Goal: Find specific page/section: Find specific page/section

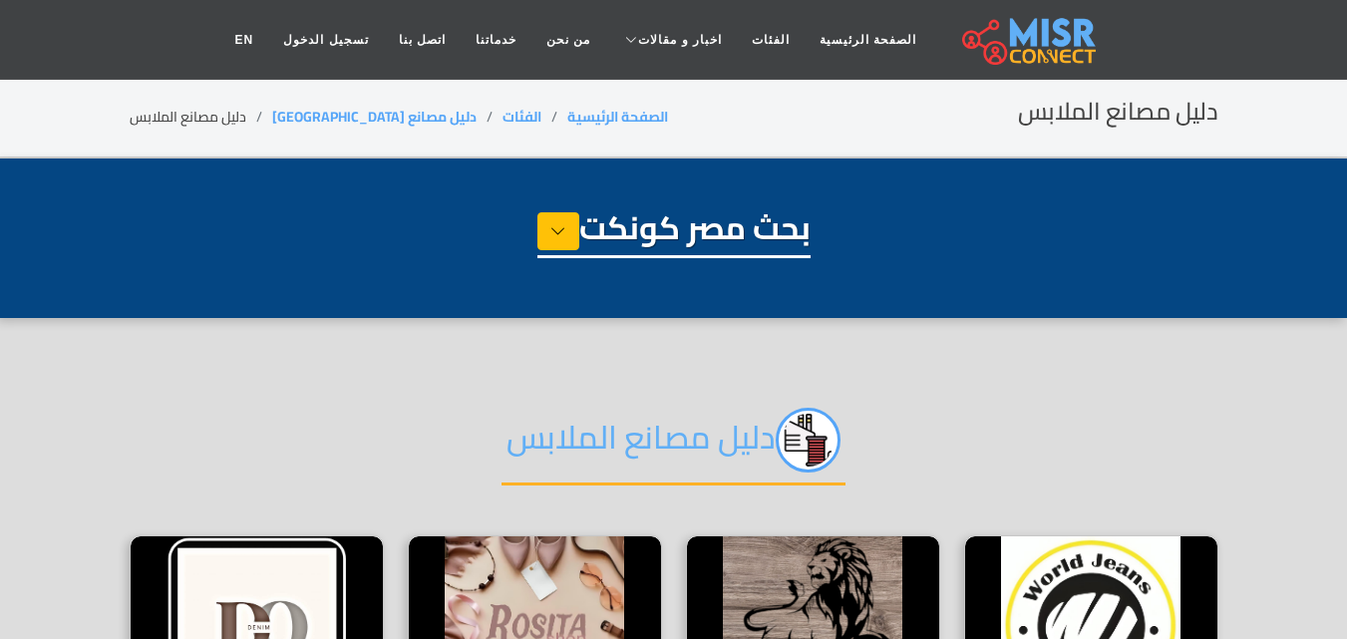
select select "**********"
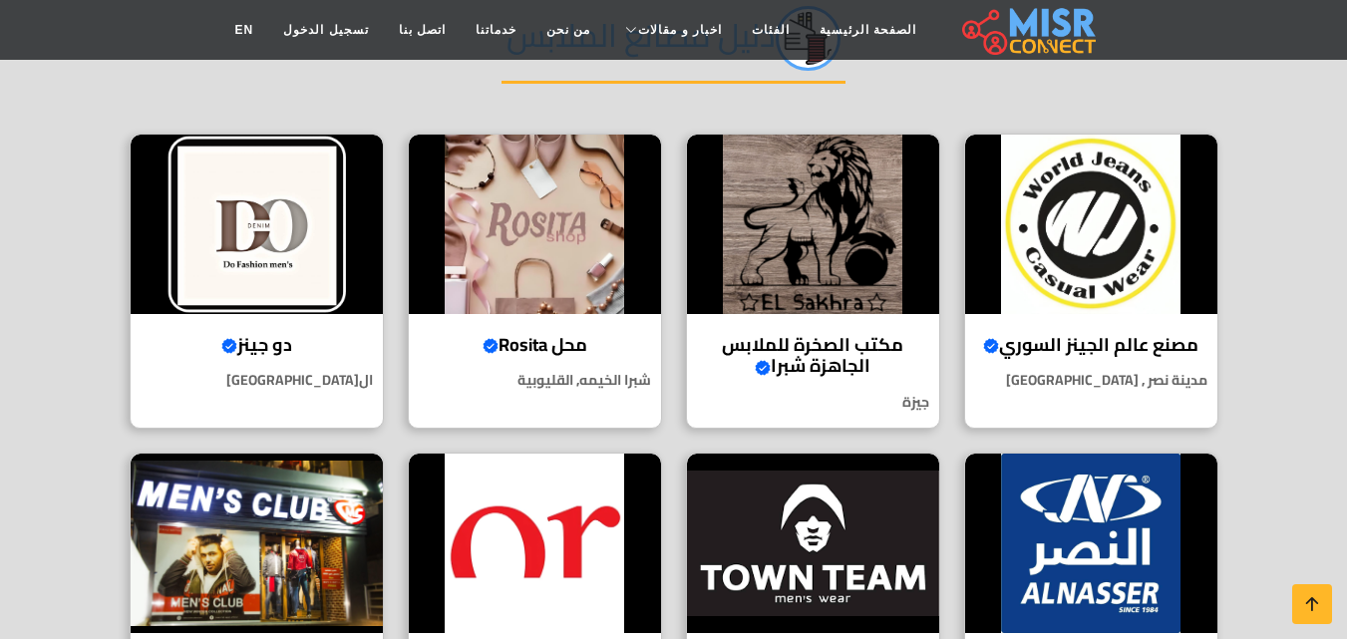
scroll to position [208, 0]
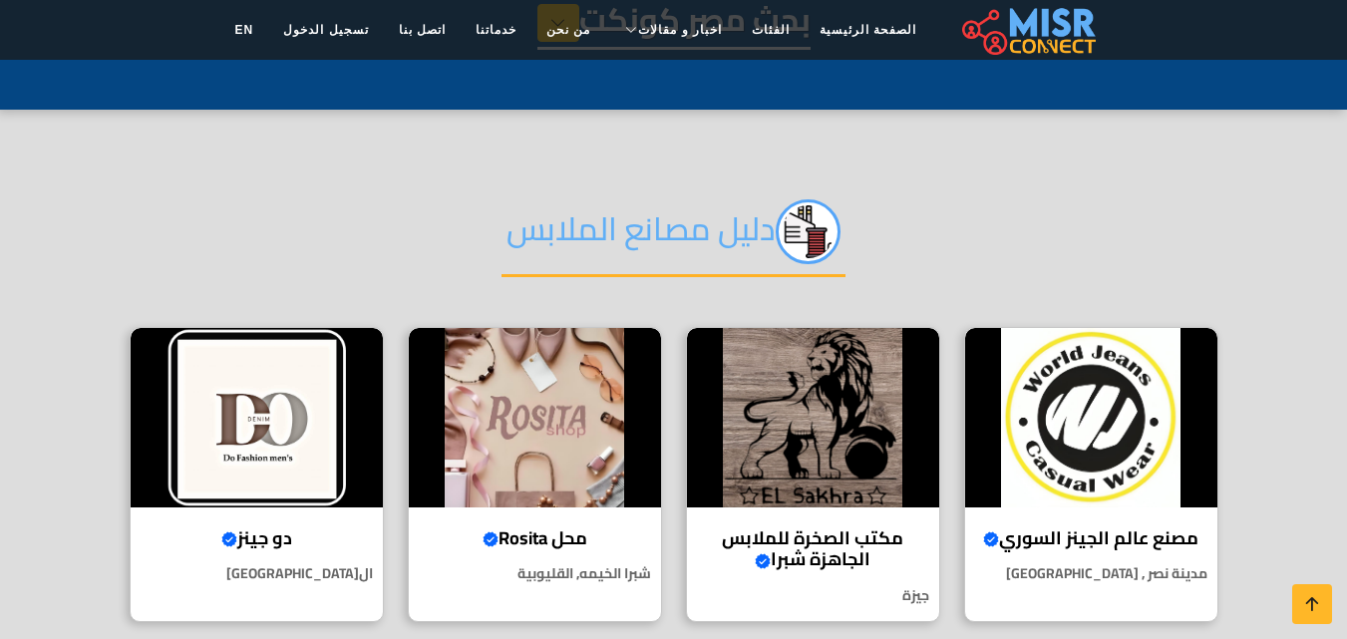
drag, startPoint x: 1352, startPoint y: 127, endPoint x: 1361, endPoint y: 167, distance: 41.8
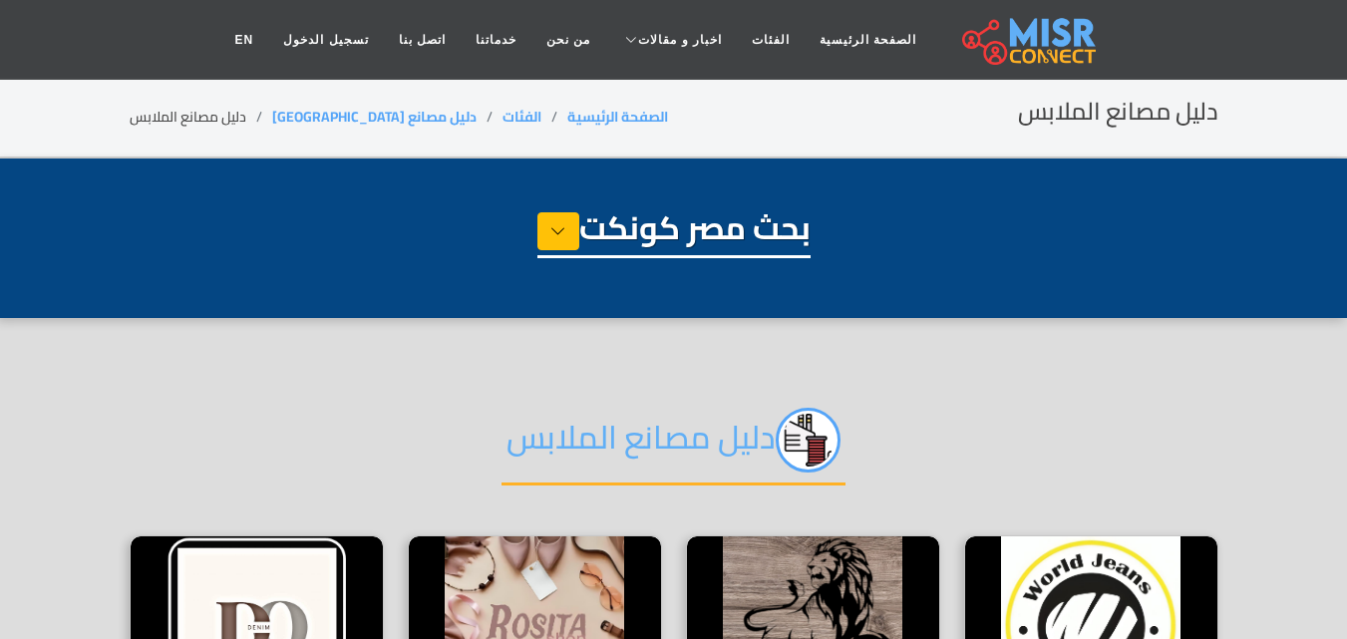
select select "**********"
